Goal: Transaction & Acquisition: Subscribe to service/newsletter

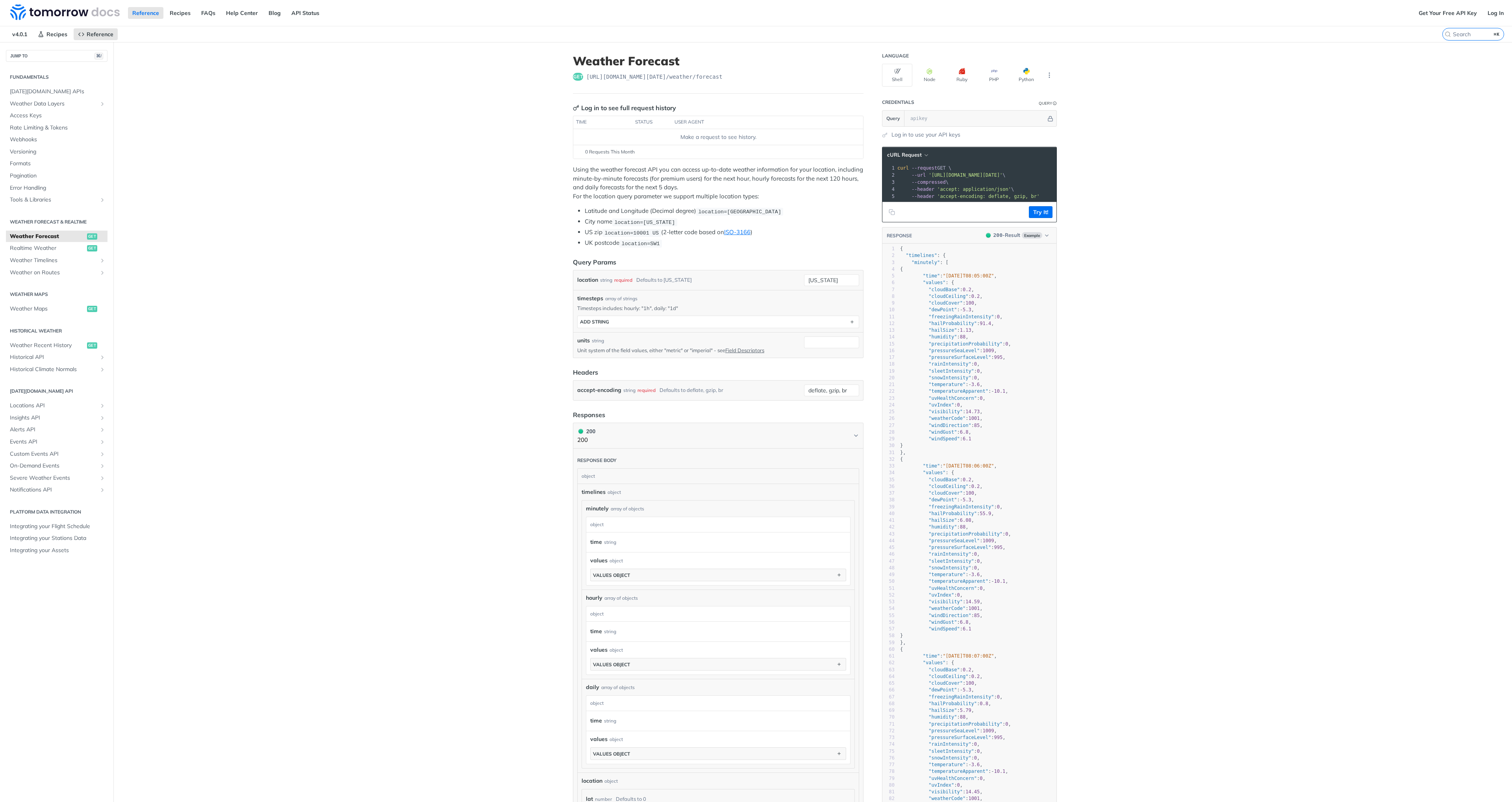
click at [180, 19] on div "Reference Recipes FAQs Help Center Blog API Status" at bounding box center [707, 13] width 1414 height 26
click at [187, 12] on link "Recipes" at bounding box center [180, 13] width 30 height 12
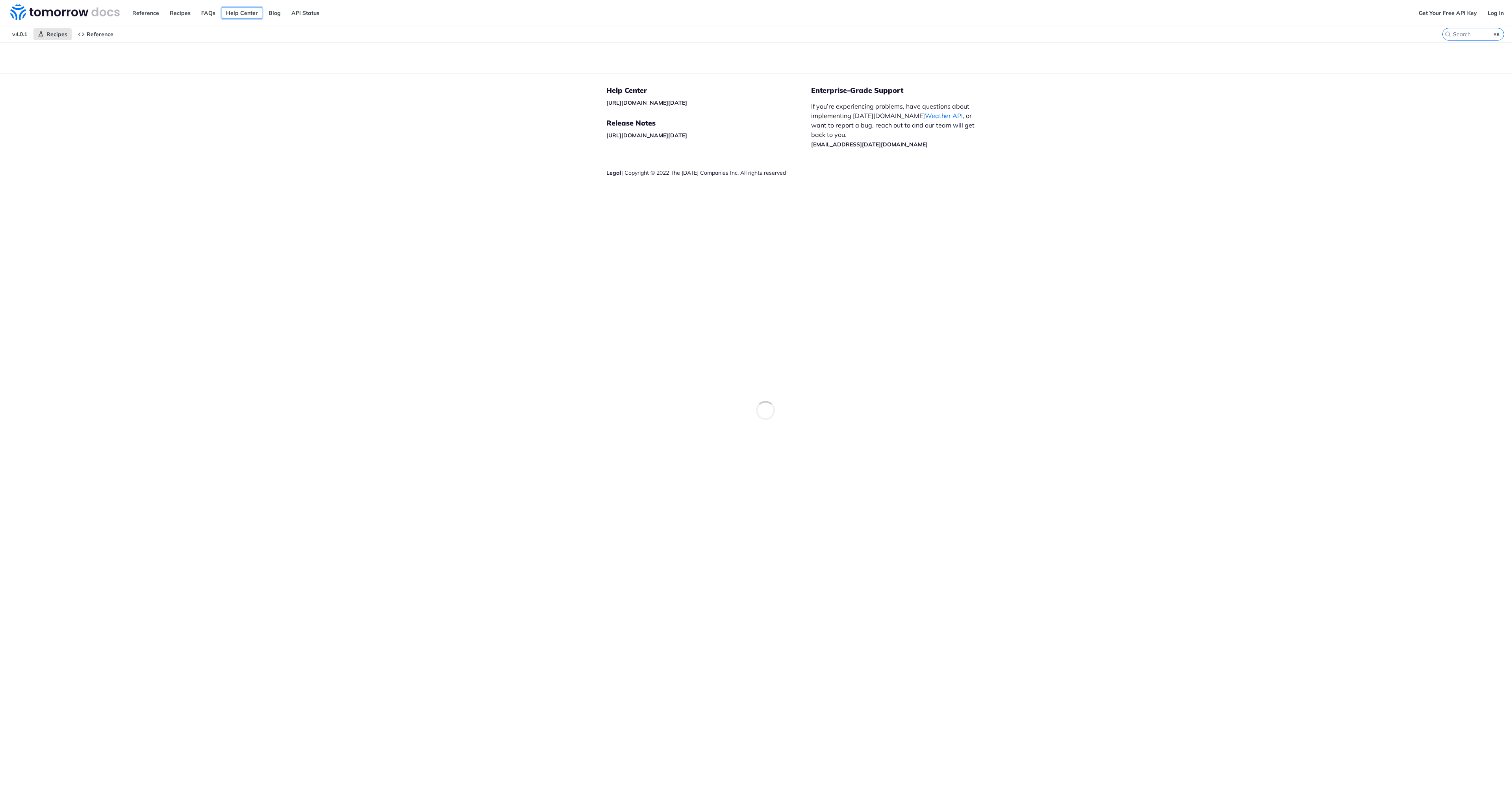
click at [236, 14] on link "Help Center" at bounding box center [242, 13] width 41 height 12
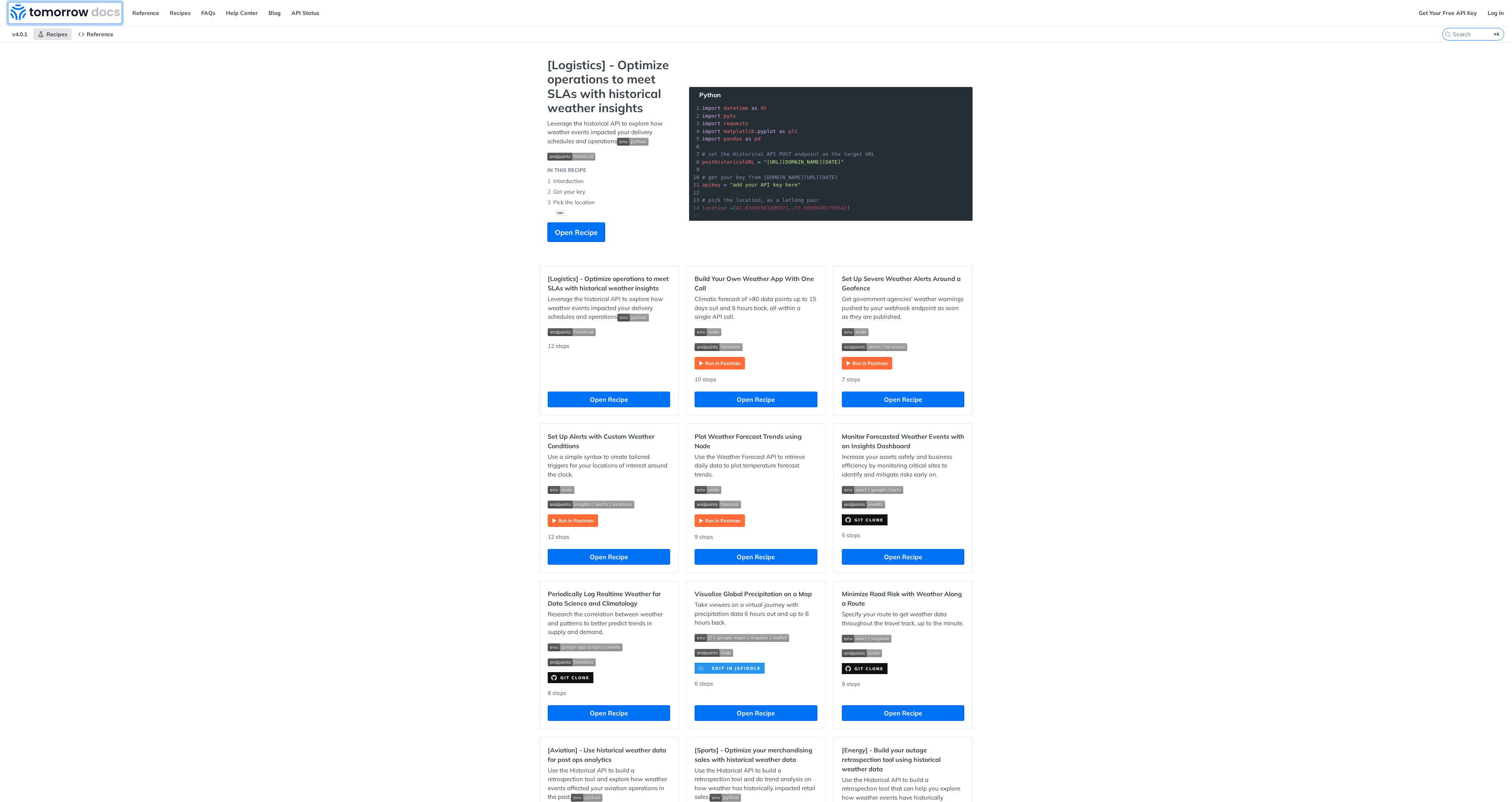
click at [91, 16] on img at bounding box center [65, 12] width 109 height 16
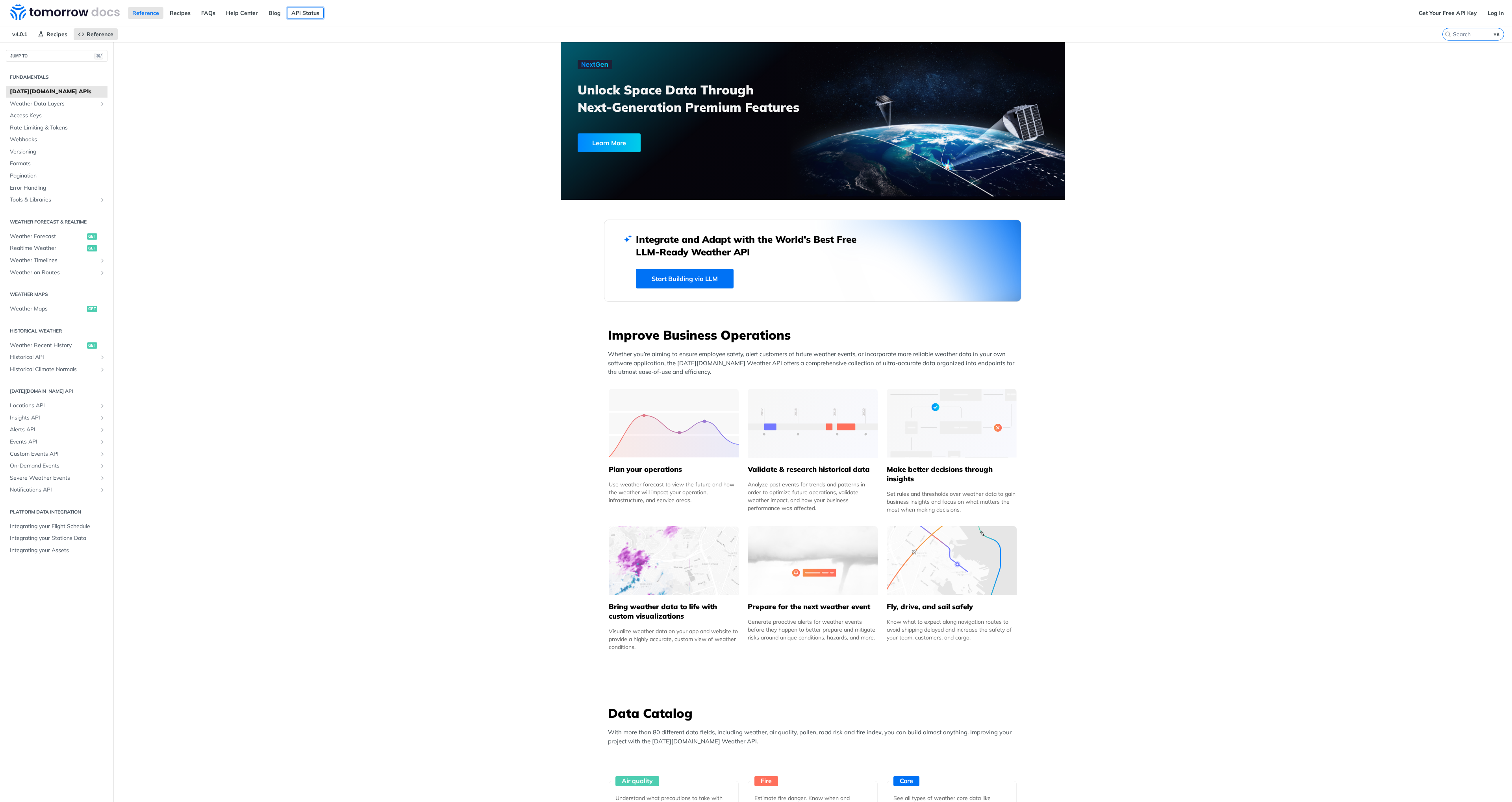
click at [308, 17] on link "API Status" at bounding box center [305, 13] width 37 height 12
click at [24, 32] on span "v4.0.1" at bounding box center [19, 34] width 24 height 12
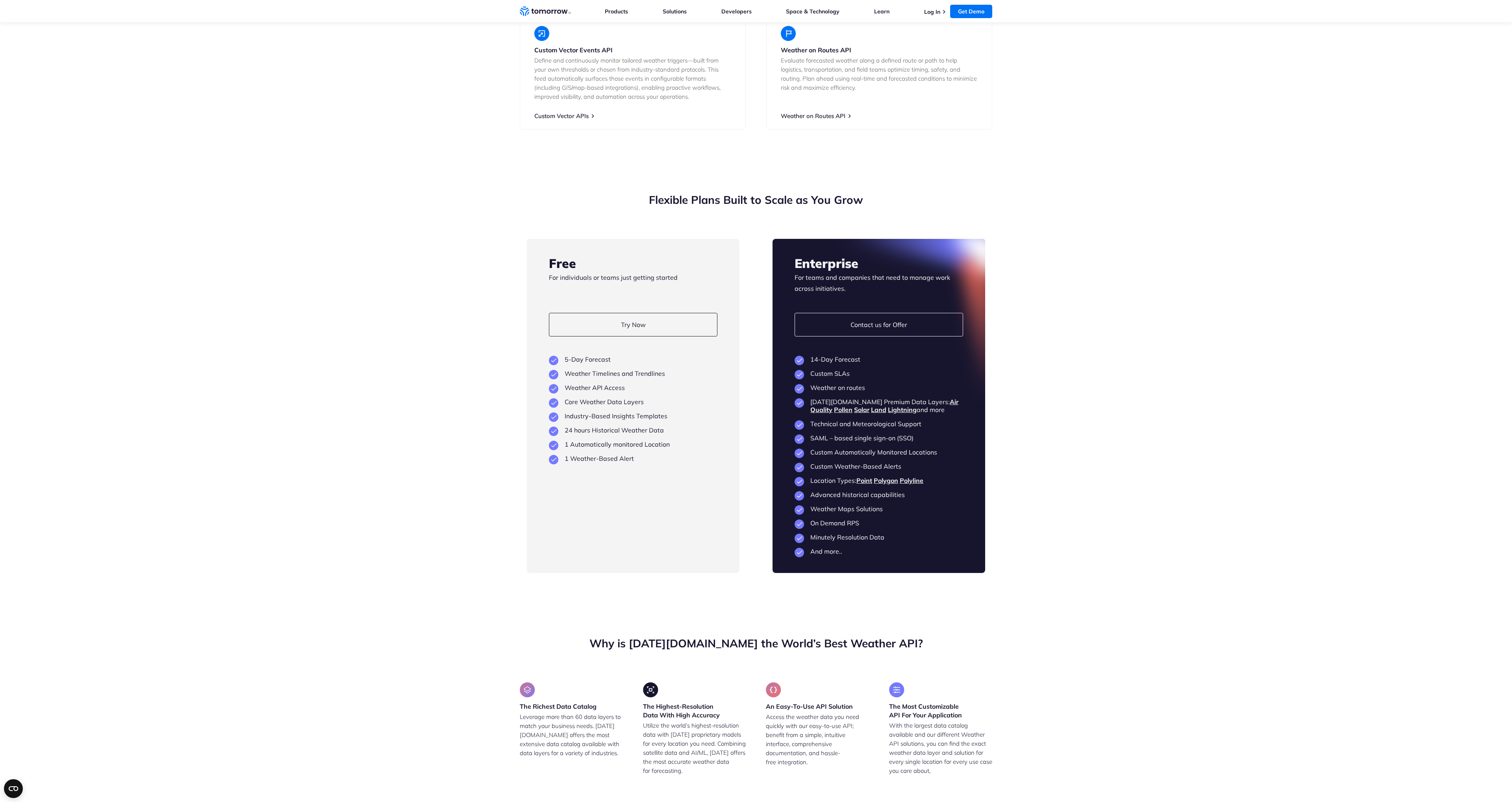
scroll to position [1647, 0]
click at [646, 317] on link "Try Now" at bounding box center [633, 324] width 169 height 24
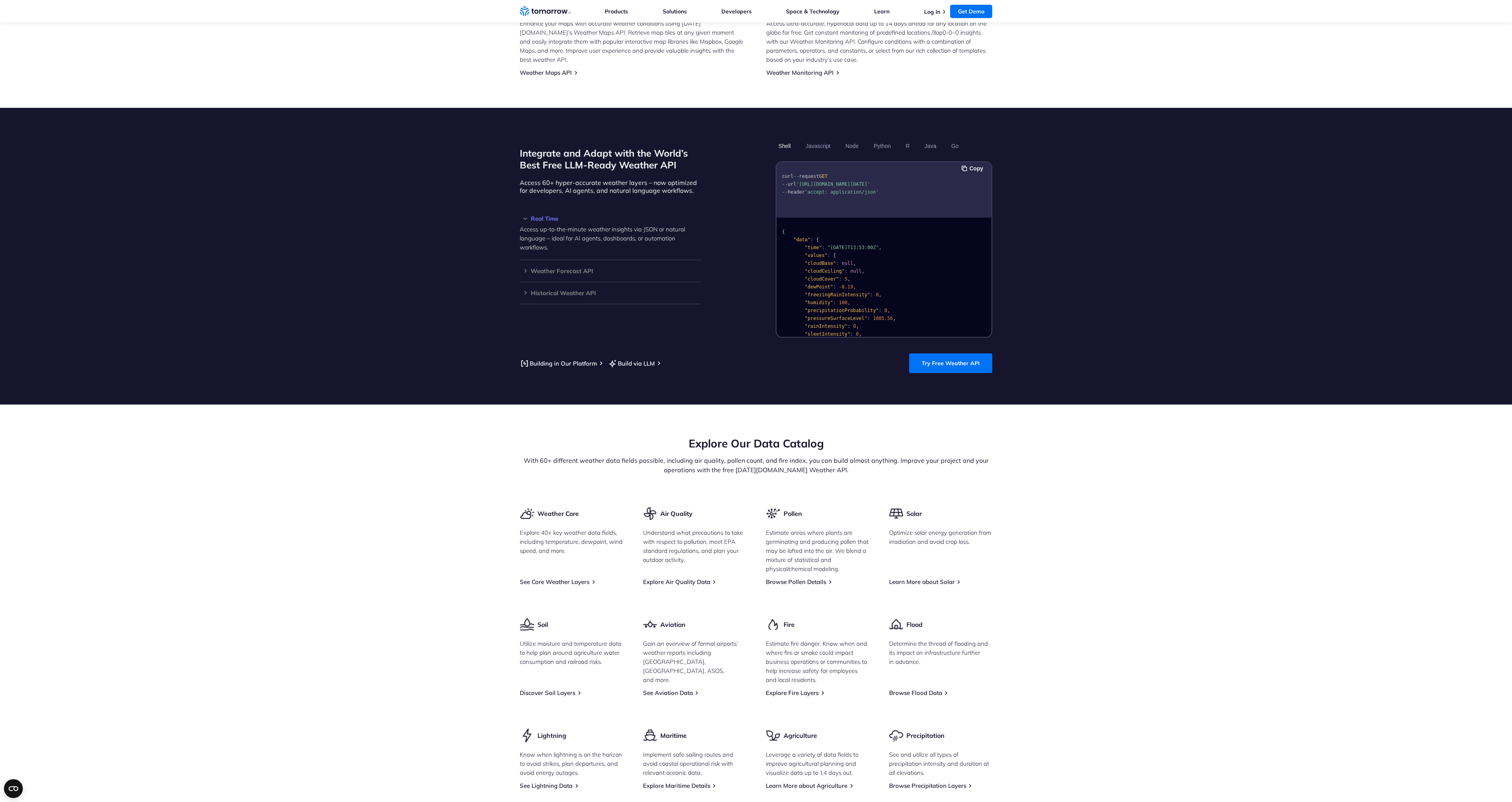
scroll to position [78, 0]
